Goal: Obtain resource: Download file/media

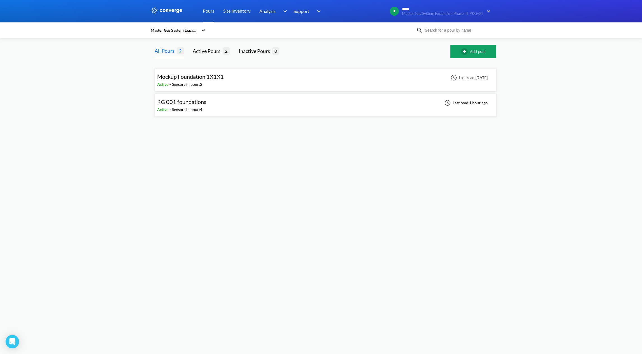
click at [330, 106] on div "RG 001 foundations Active - Sensors in pour: 4 Last read 1 hour ago" at bounding box center [325, 105] width 337 height 18
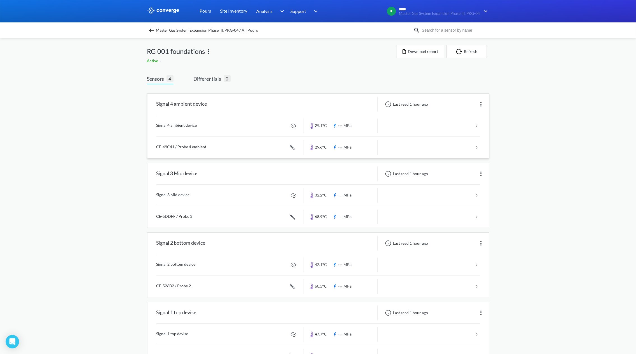
scroll to position [24, 0]
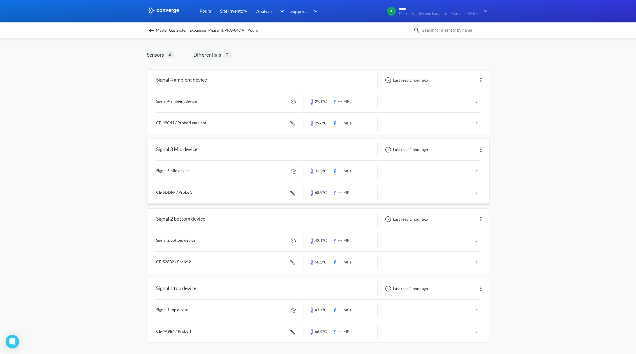
click at [463, 191] on link at bounding box center [317, 192] width 323 height 21
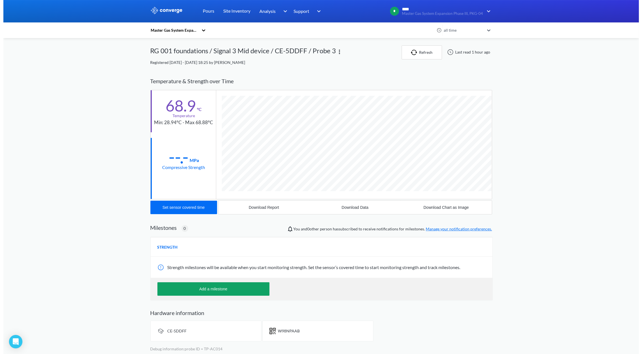
scroll to position [307, 341]
click at [340, 207] on div "Download Data" at bounding box center [351, 207] width 27 height 4
click at [575, 96] on div "MENU Master Gas System Expansion Phase III, PKG-04 Pours Site Inventory Analysi…" at bounding box center [318, 178] width 636 height 356
click at [421, 52] on button "Refresh" at bounding box center [418, 52] width 40 height 14
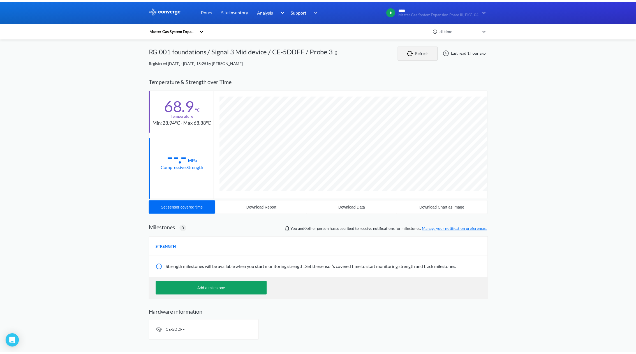
scroll to position [296, 341]
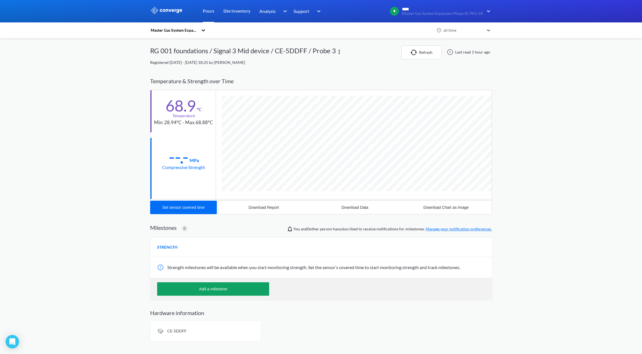
click at [209, 10] on link "Pours" at bounding box center [208, 11] width 11 height 22
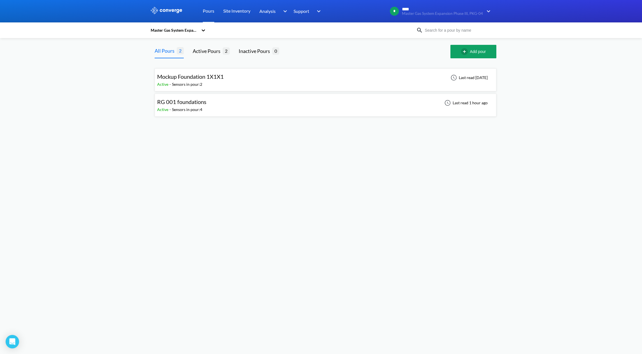
click at [217, 104] on div "RG 001 foundations Active - Sensors in pour: 4 Last read 1 hour ago" at bounding box center [325, 105] width 337 height 18
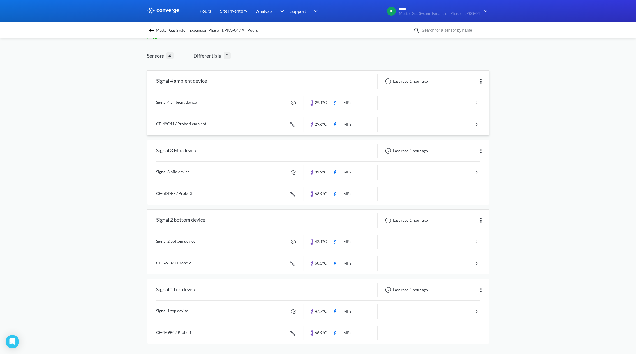
scroll to position [24, 0]
click at [466, 263] on link at bounding box center [317, 262] width 323 height 21
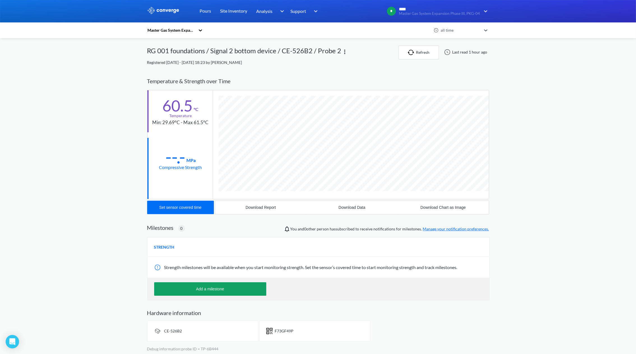
scroll to position [307, 341]
click at [347, 206] on div "Download Data" at bounding box center [351, 207] width 27 height 4
click at [558, 113] on div "MENU Master Gas System Expansion Phase III, PKG-04 Pours Site Inventory Analysi…" at bounding box center [318, 178] width 636 height 356
click at [206, 9] on link "Pours" at bounding box center [205, 11] width 11 height 22
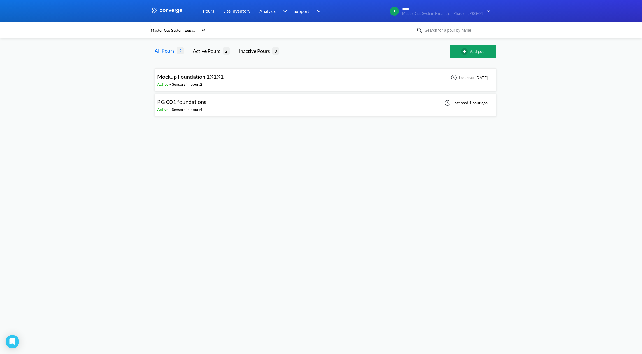
click at [227, 101] on div "RG 001 foundations Active - Sensors in pour: 4 Last read 1 hour ago" at bounding box center [325, 105] width 337 height 18
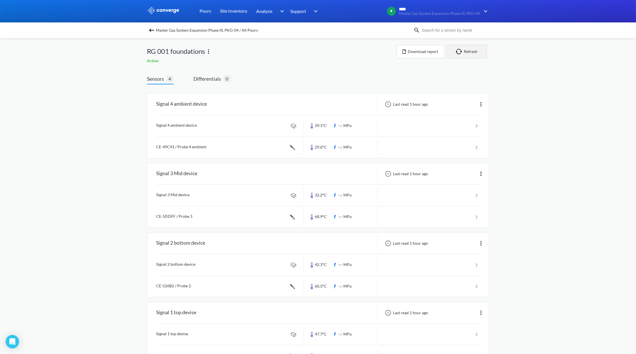
drag, startPoint x: 461, startPoint y: 53, endPoint x: 461, endPoint y: 61, distance: 8.1
click at [461, 53] on img "button" at bounding box center [459, 52] width 8 height 6
click at [468, 54] on button "Refresh" at bounding box center [466, 51] width 40 height 13
click at [464, 49] on button "Refresh" at bounding box center [466, 51] width 40 height 13
click at [478, 52] on button "Refresh" at bounding box center [466, 51] width 40 height 13
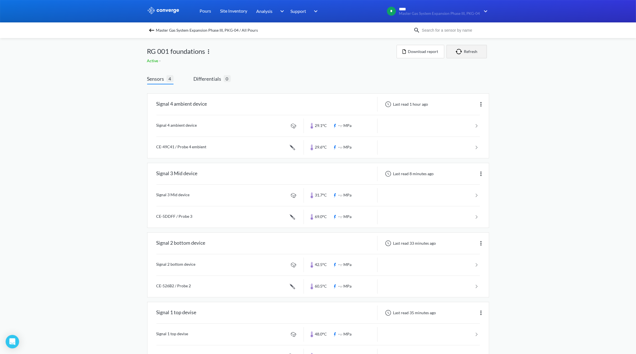
click at [478, 52] on button "Refresh" at bounding box center [466, 51] width 40 height 13
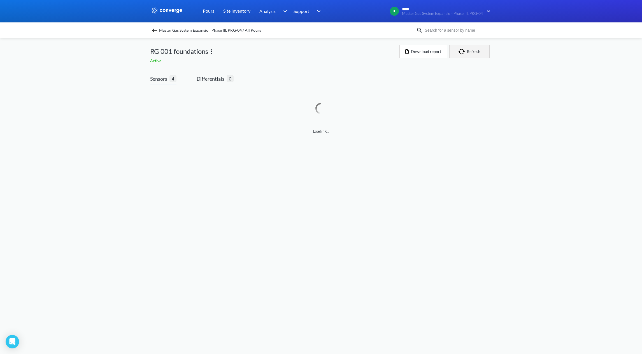
click at [478, 52] on button "Refresh" at bounding box center [469, 51] width 40 height 13
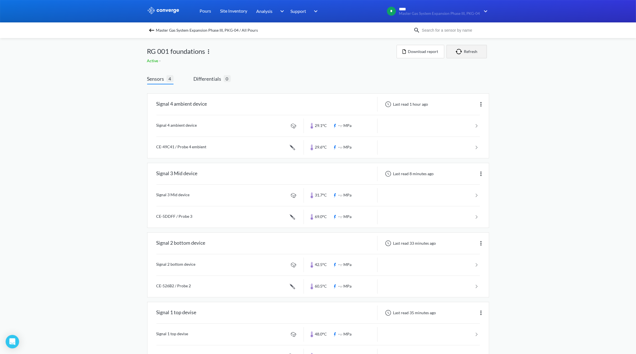
click at [478, 52] on button "Refresh" at bounding box center [466, 51] width 40 height 13
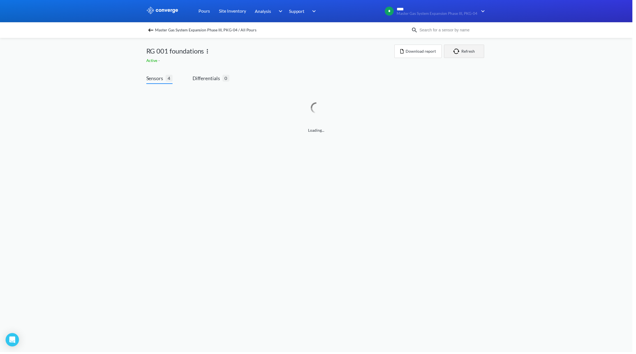
click at [478, 52] on button "Refresh" at bounding box center [466, 51] width 40 height 13
click at [478, 52] on button "Refresh" at bounding box center [469, 51] width 40 height 13
click at [478, 52] on button "Refresh" at bounding box center [466, 51] width 40 height 13
click at [478, 52] on button "Refresh" at bounding box center [469, 51] width 40 height 13
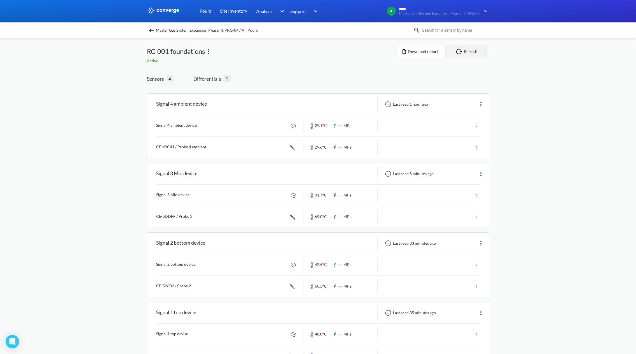
click at [469, 50] on button "Refresh" at bounding box center [466, 51] width 40 height 13
click at [466, 52] on button "Refresh" at bounding box center [466, 51] width 40 height 13
click at [416, 49] on button "Download report" at bounding box center [420, 51] width 48 height 13
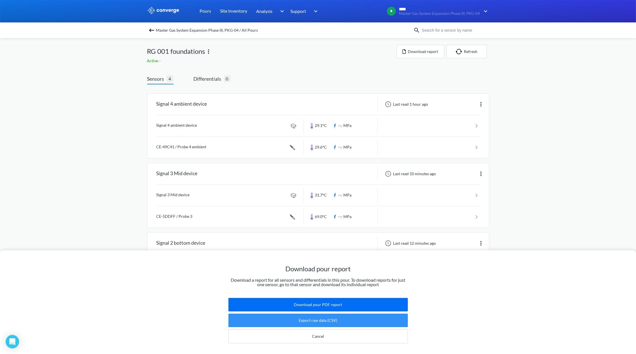
click at [337, 313] on button "Export raw data (CSV)" at bounding box center [317, 319] width 179 height 13
click at [561, 145] on div "Download pour report Download a report for all sensors and differentials in thi…" at bounding box center [318, 177] width 636 height 354
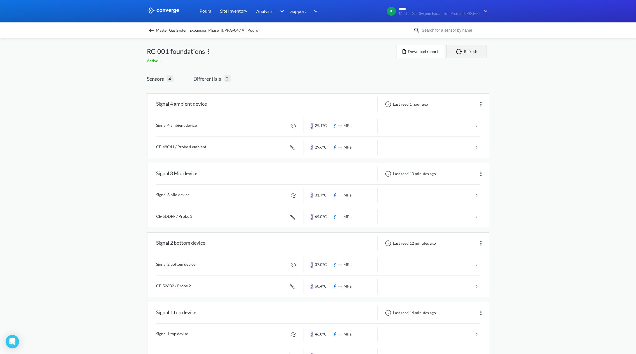
click at [466, 52] on button "Refresh" at bounding box center [466, 51] width 40 height 13
click at [468, 50] on button "Refresh" at bounding box center [466, 51] width 40 height 13
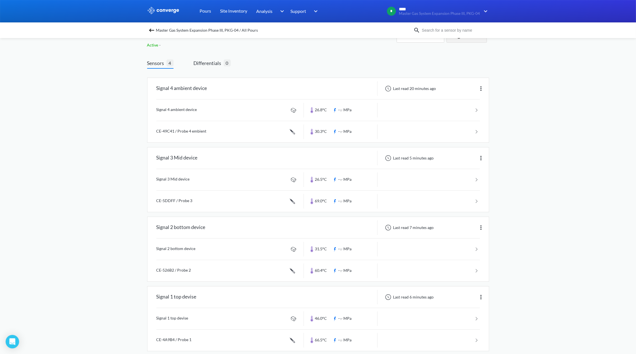
scroll to position [24, 0]
